Goal: Entertainment & Leisure: Browse casually

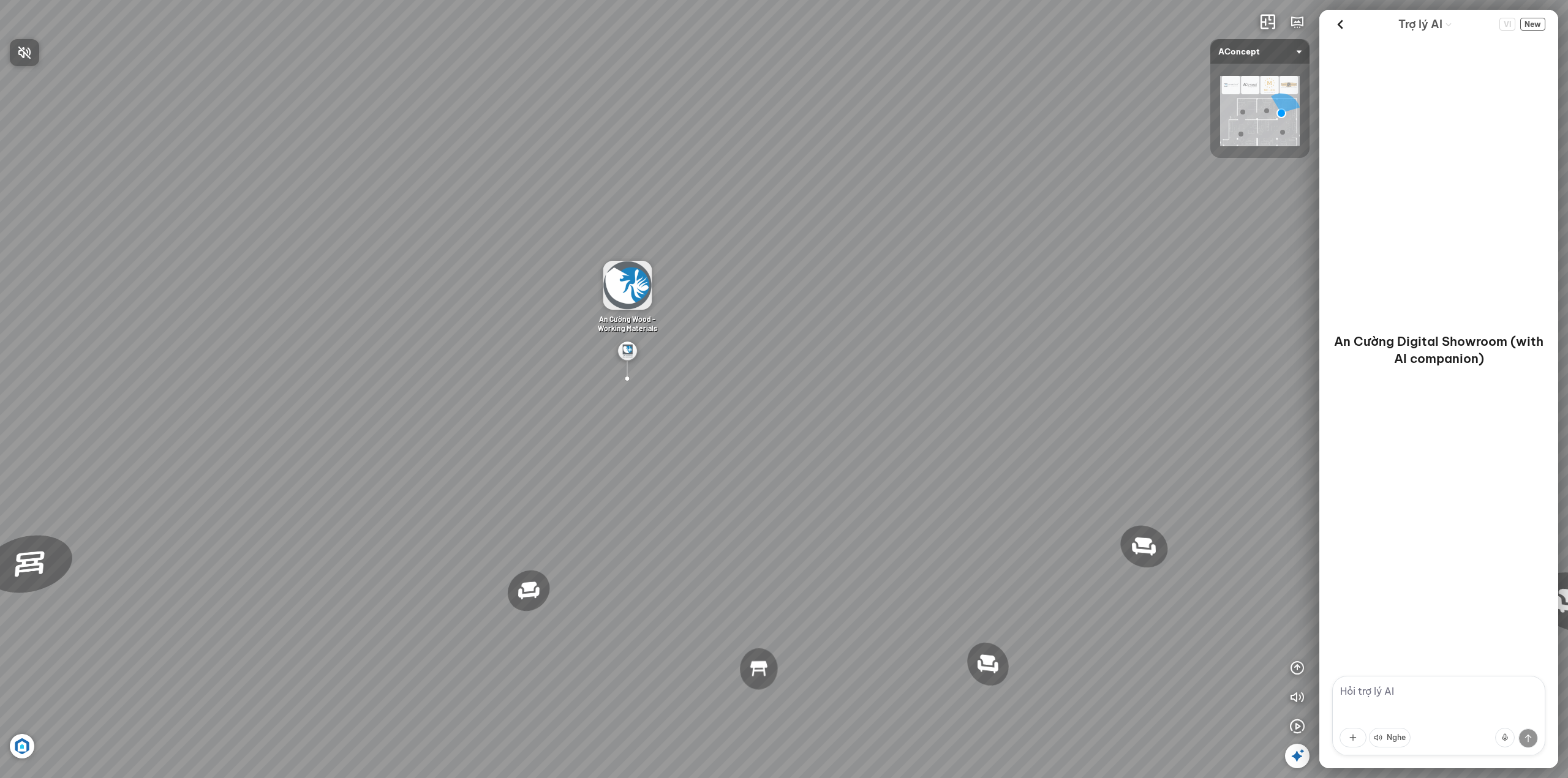
click at [1286, 658] on div at bounding box center [784, 389] width 1568 height 778
click at [1293, 663] on icon "button" at bounding box center [1296, 668] width 14 height 14
click at [1296, 606] on icon "button" at bounding box center [1296, 609] width 14 height 14
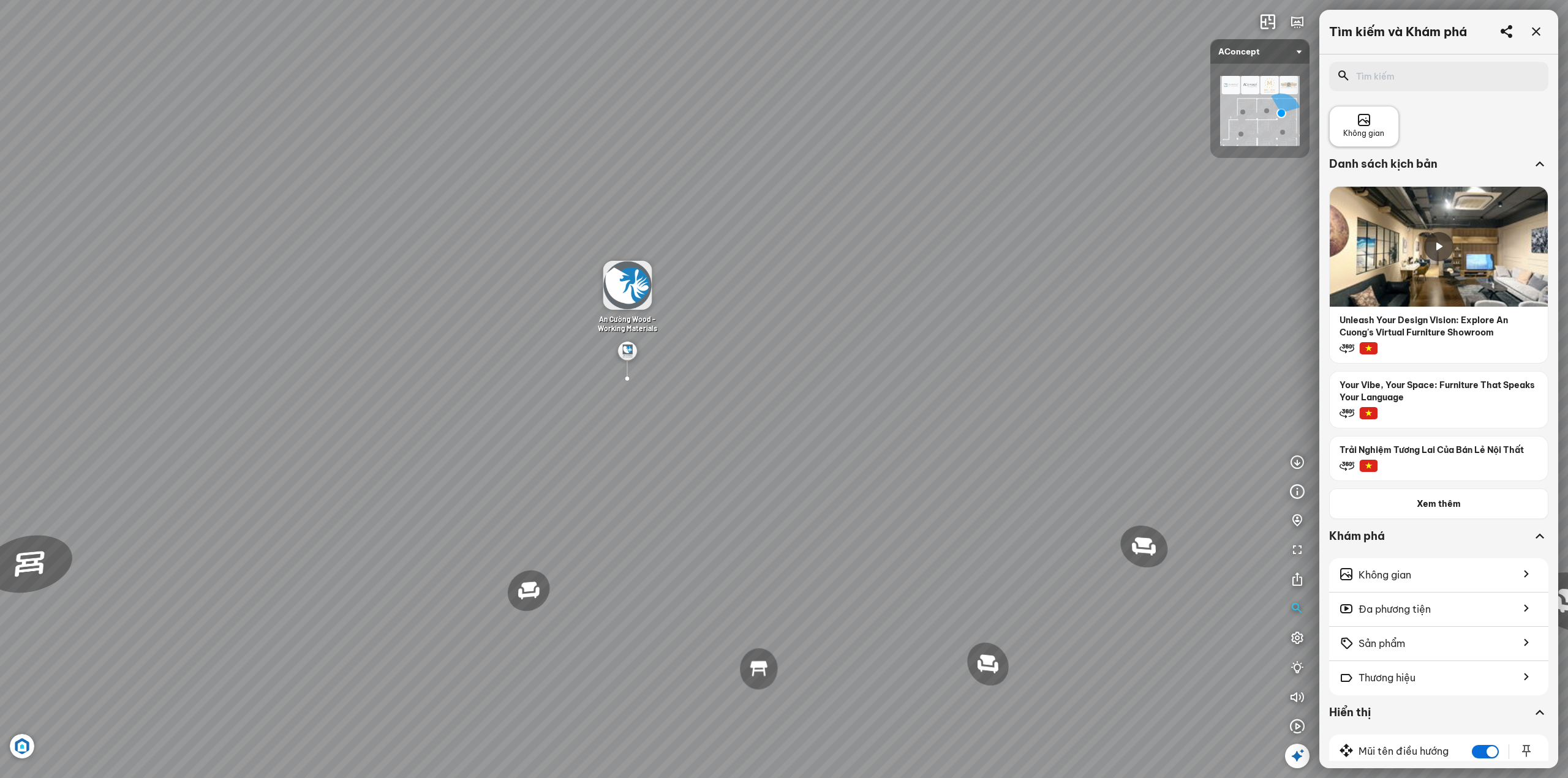
click at [1383, 134] on span "Không gian" at bounding box center [1364, 133] width 41 height 11
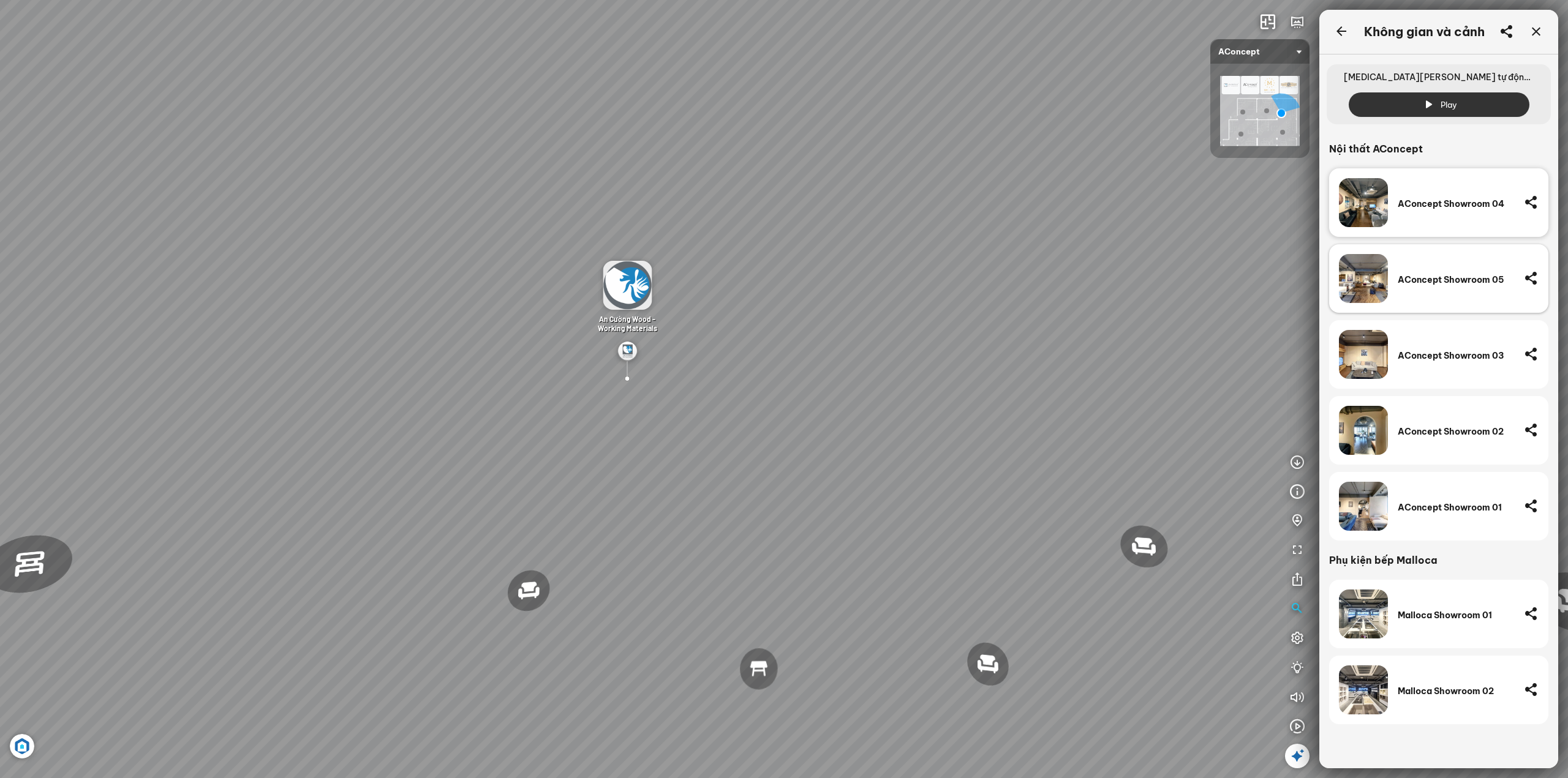
click at [1409, 268] on div "AConcept Showroom 05" at bounding box center [1456, 278] width 116 height 49
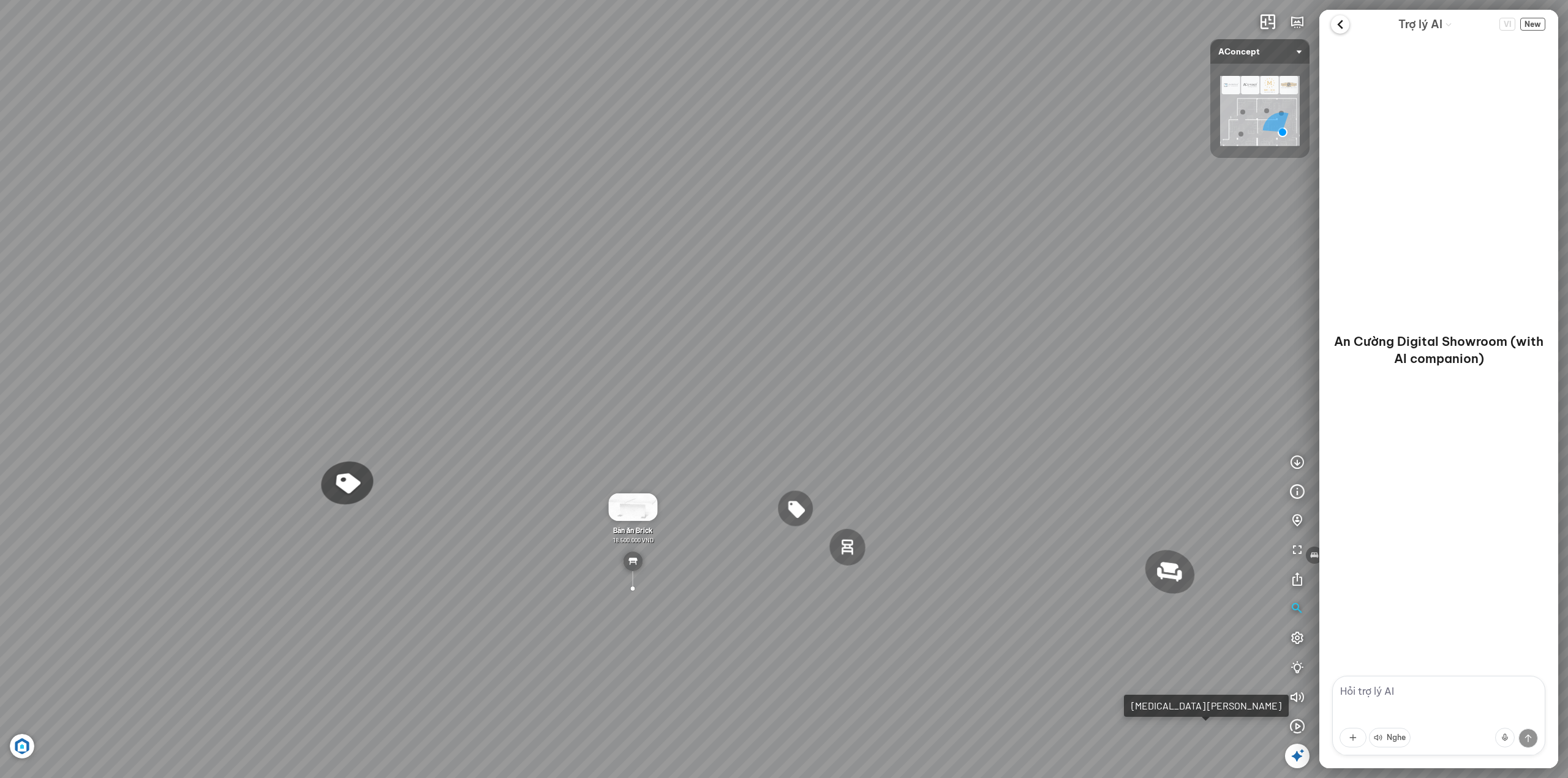
click at [1337, 21] on icon at bounding box center [1340, 24] width 18 height 18
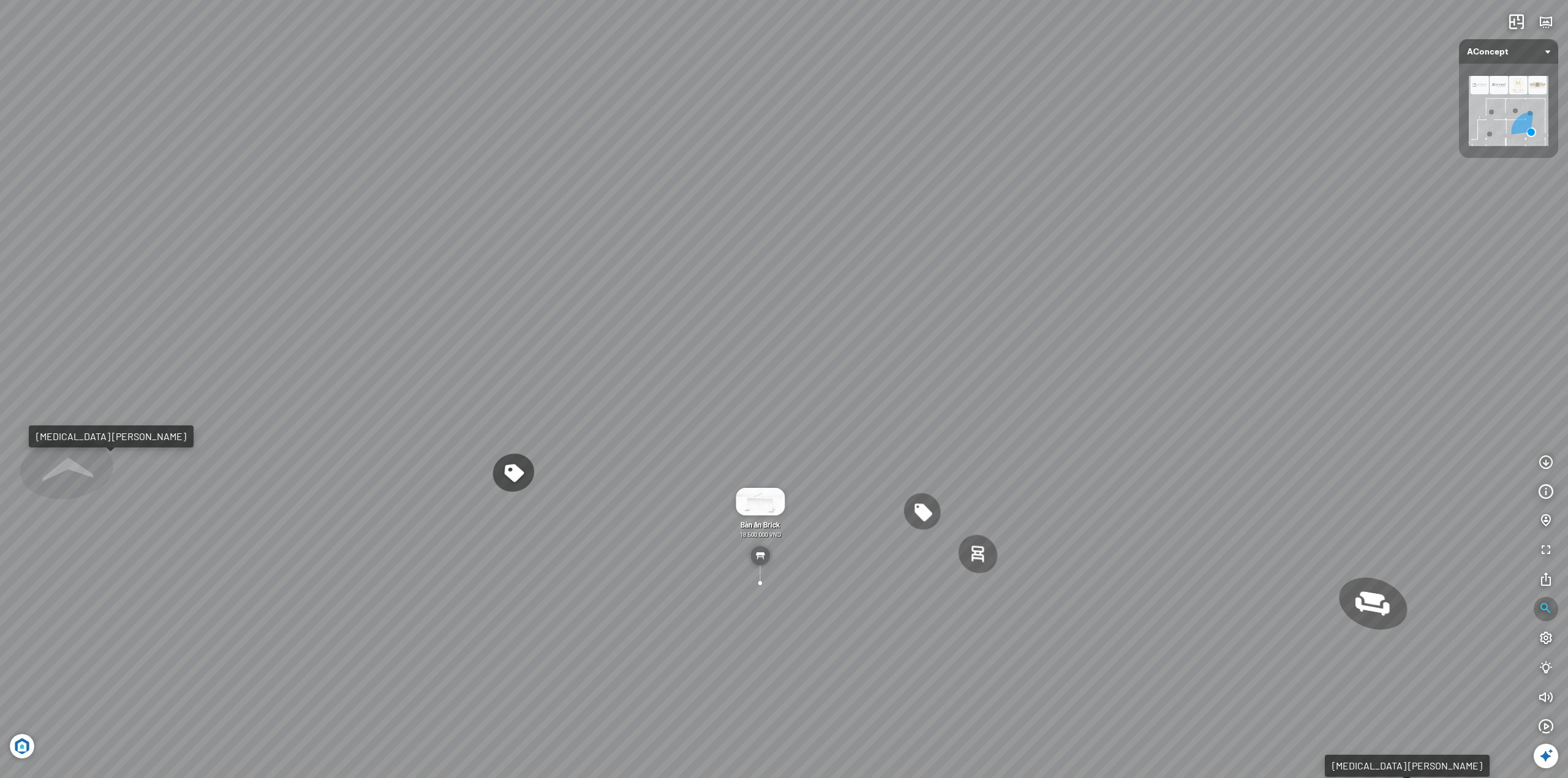
click at [1539, 611] on icon "button" at bounding box center [1545, 609] width 14 height 14
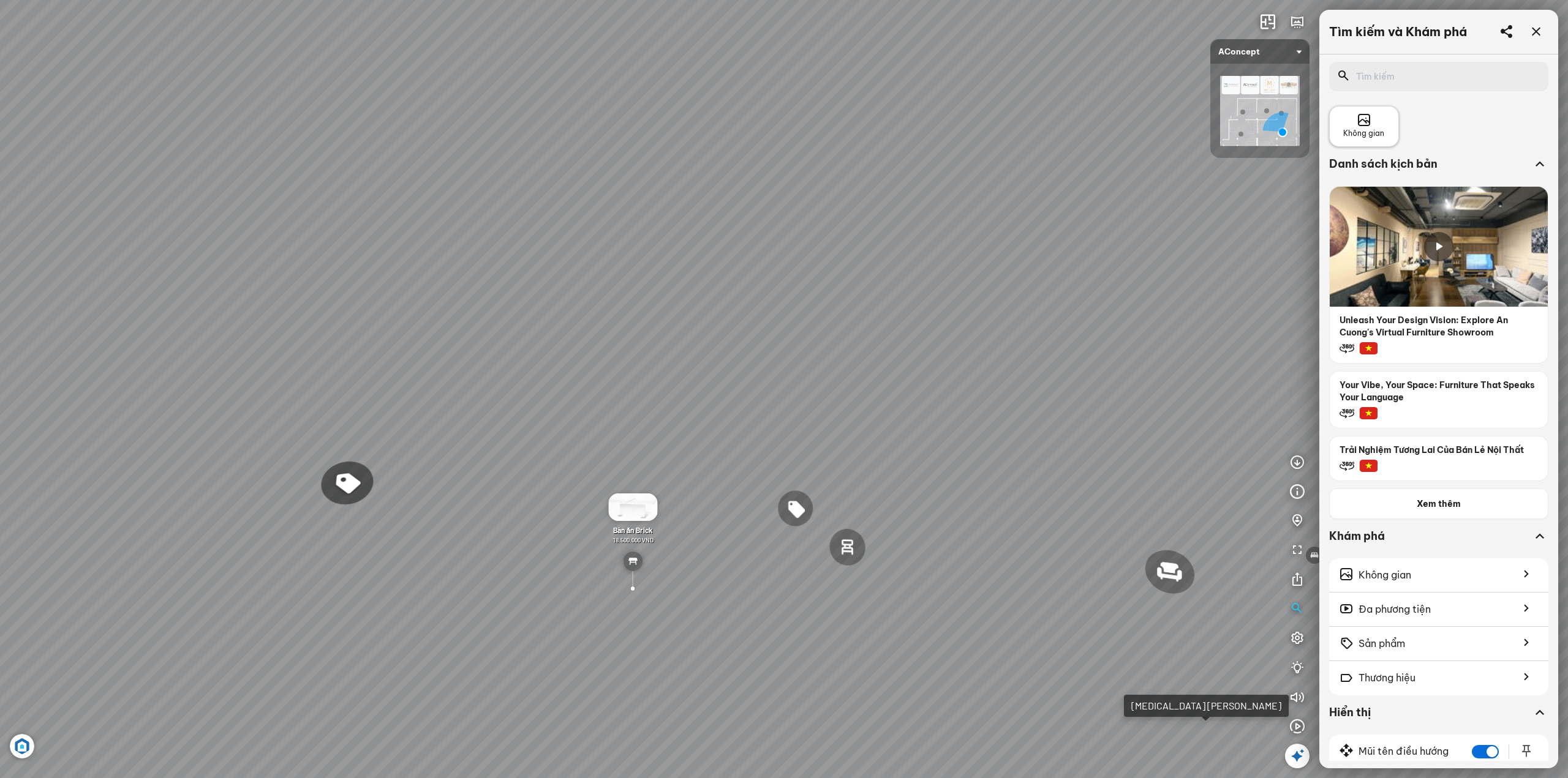
click at [1379, 121] on div "Không gian" at bounding box center [1364, 126] width 41 height 26
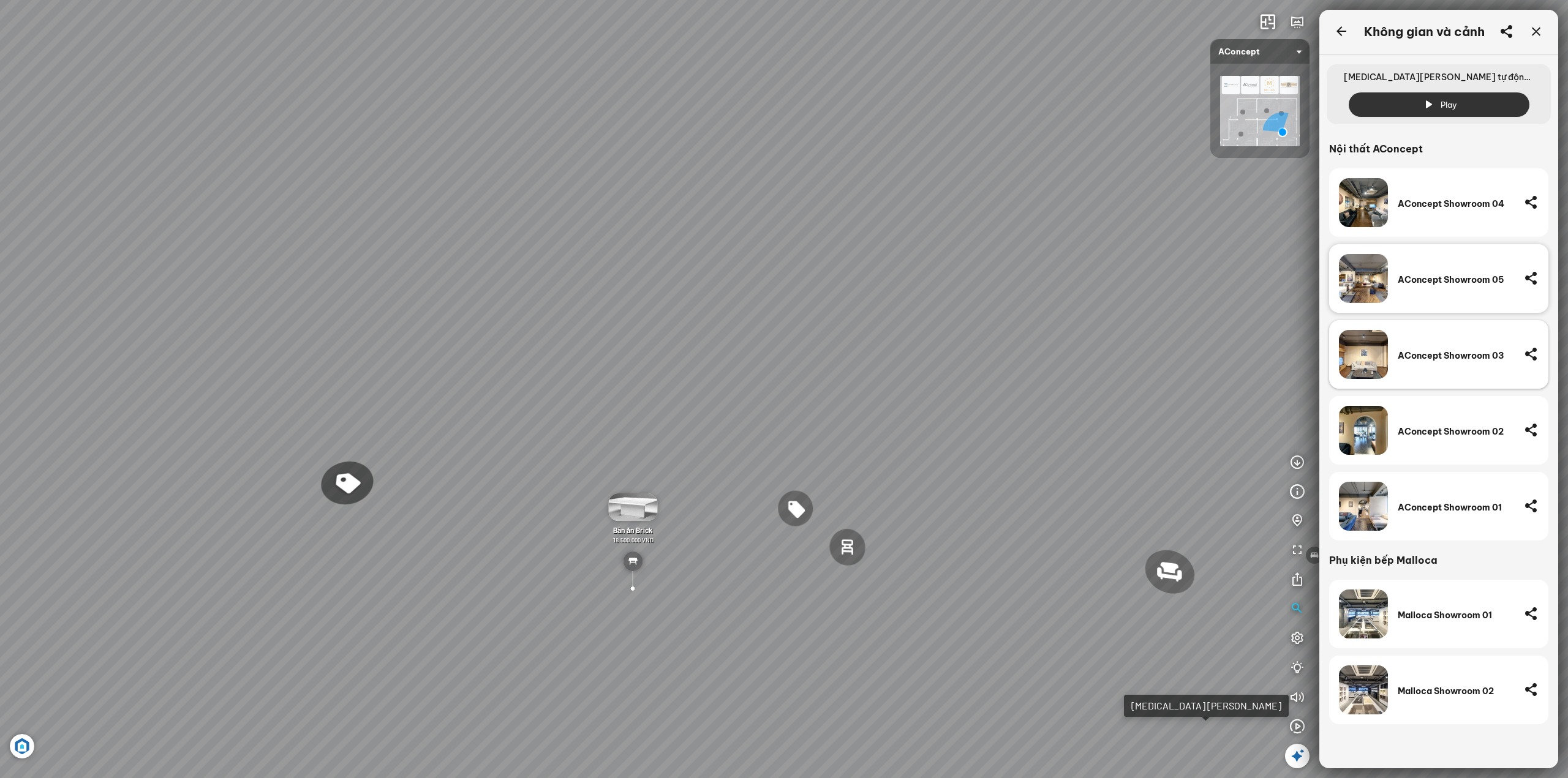
click at [1427, 368] on div "AConcept Showroom 03" at bounding box center [1456, 354] width 116 height 49
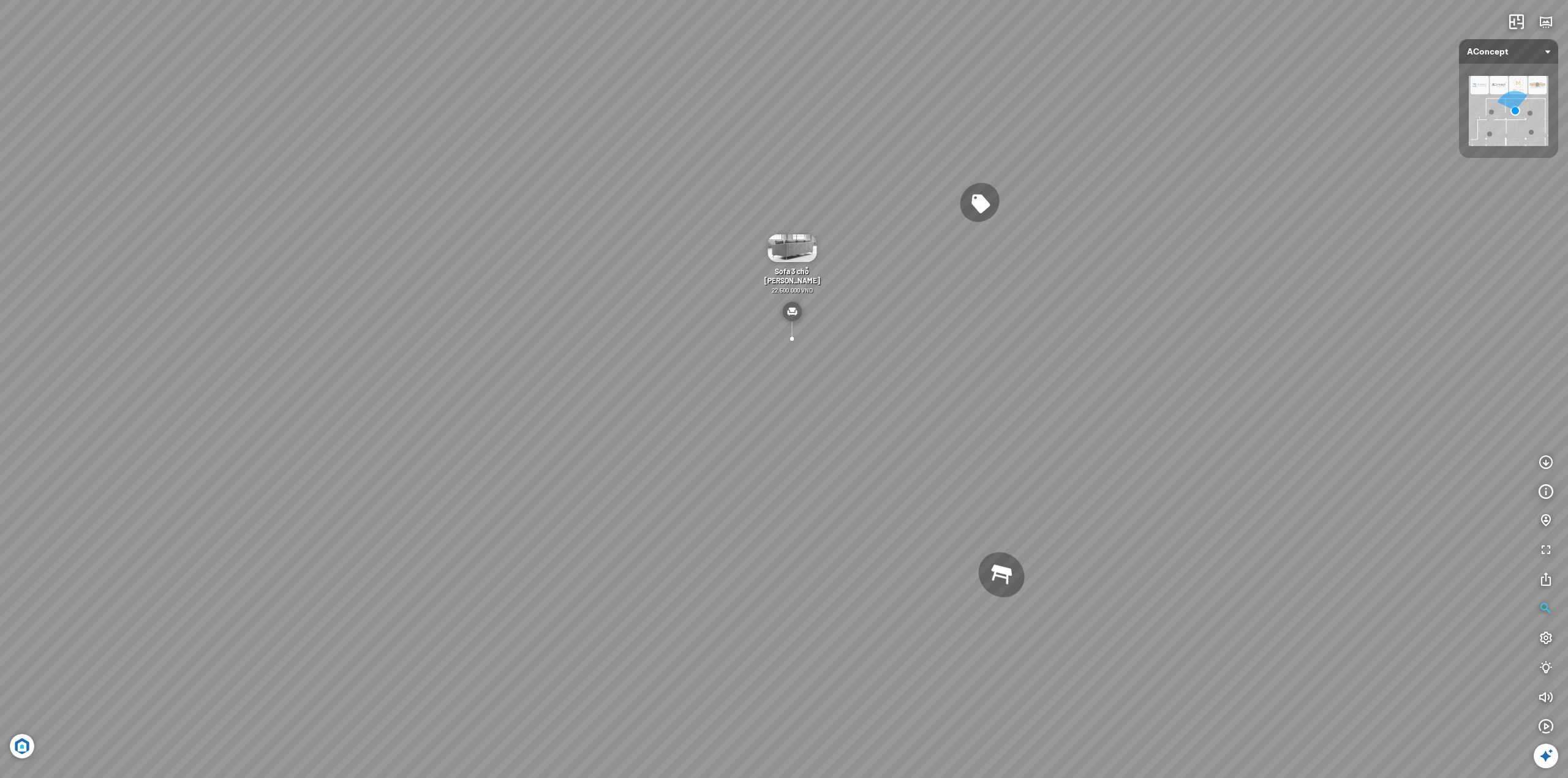
click at [1153, 275] on div "Bàn [PERSON_NAME] việc [PERSON_NAME] 7.300.000 VND Gối Tựa Lưng [PERSON_NAME] […" at bounding box center [784, 389] width 1568 height 778
